Goal: Transaction & Acquisition: Purchase product/service

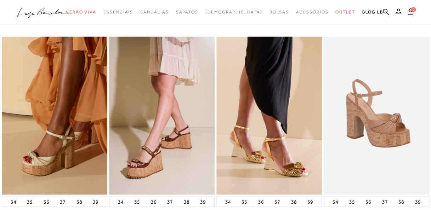
scroll to position [531, 0]
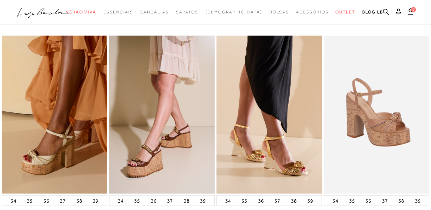
click at [61, 101] on img at bounding box center [55, 114] width 106 height 158
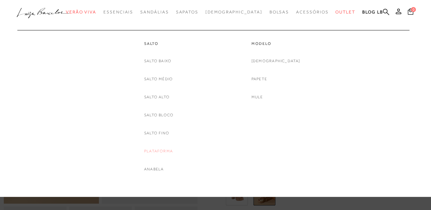
click at [162, 150] on link "Plataforma" at bounding box center [158, 151] width 29 height 7
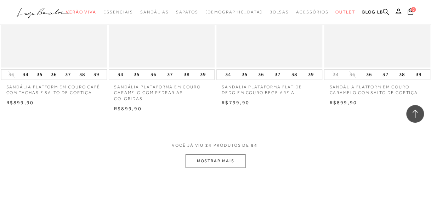
scroll to position [1186, 0]
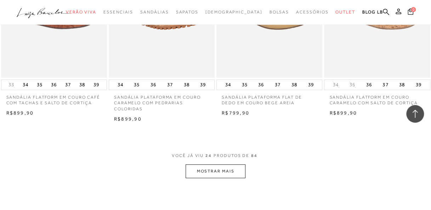
click at [242, 168] on button "MOSTRAR MAIS" at bounding box center [216, 172] width 60 height 14
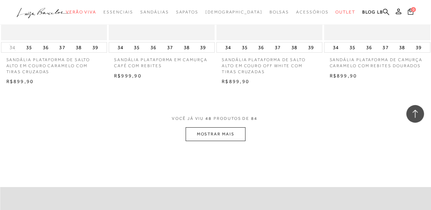
scroll to position [2477, 0]
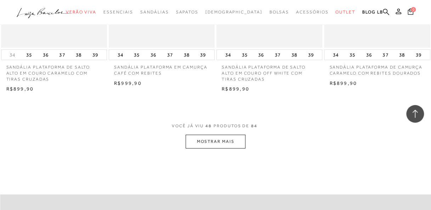
click at [213, 139] on button "MOSTRAR MAIS" at bounding box center [216, 142] width 60 height 14
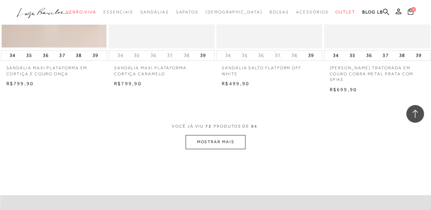
scroll to position [3731, 0]
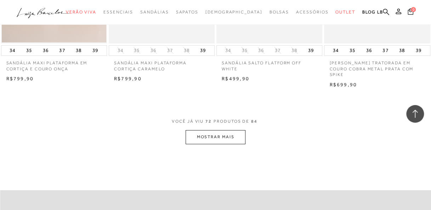
click at [226, 136] on button "MOSTRAR MAIS" at bounding box center [216, 137] width 60 height 14
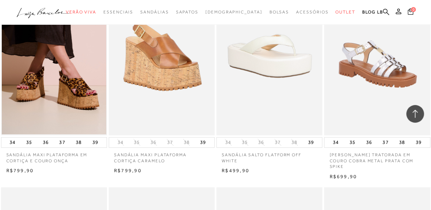
scroll to position [439, 0]
